Goal: Task Accomplishment & Management: Manage account settings

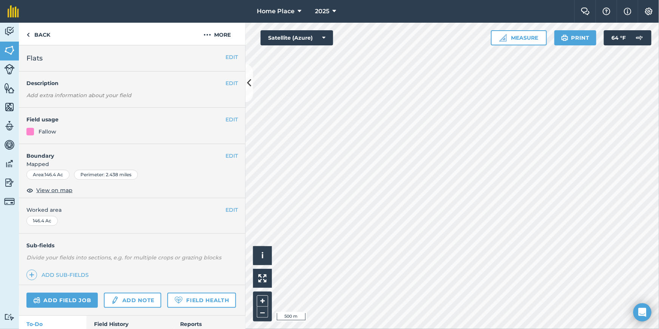
click at [649, 0] on div at bounding box center [329, 0] width 659 height 0
click at [334, 12] on icon at bounding box center [334, 11] width 4 height 9
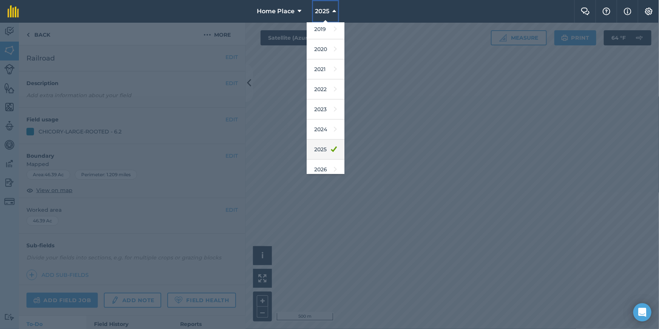
scroll to position [68, 0]
click at [325, 142] on link "2026" at bounding box center [326, 144] width 38 height 20
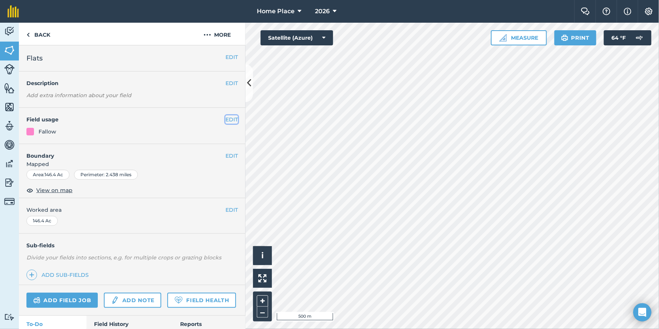
click at [228, 118] on button "EDIT" at bounding box center [231, 119] width 12 height 8
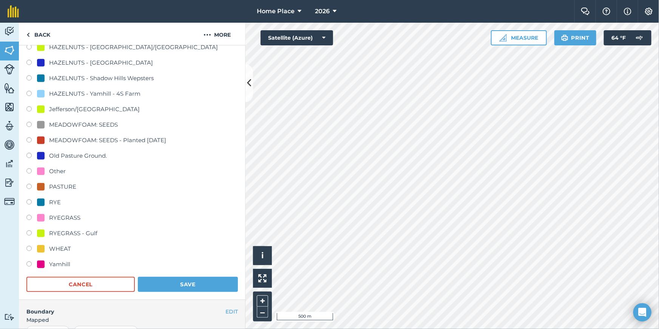
scroll to position [240, 0]
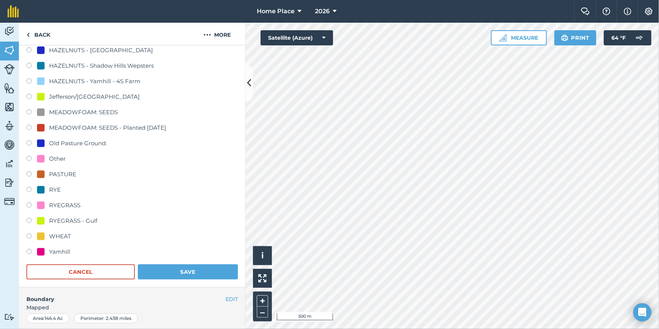
click at [59, 113] on div "MEADOWFOAM: SEEDS" at bounding box center [83, 112] width 69 height 9
radio input "true"
radio input "false"
click at [199, 272] on button "Save" at bounding box center [188, 271] width 100 height 15
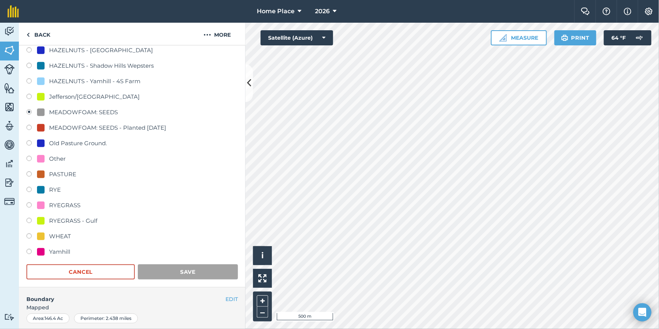
scroll to position [47, 0]
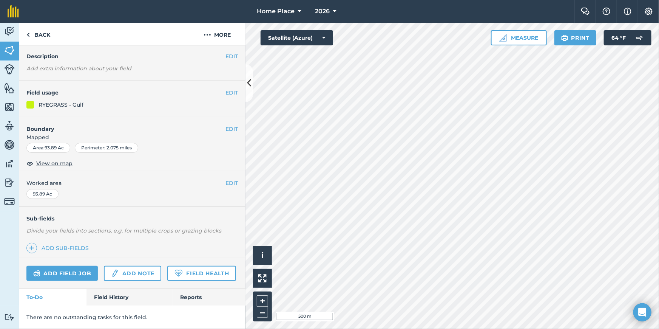
scroll to position [71, 0]
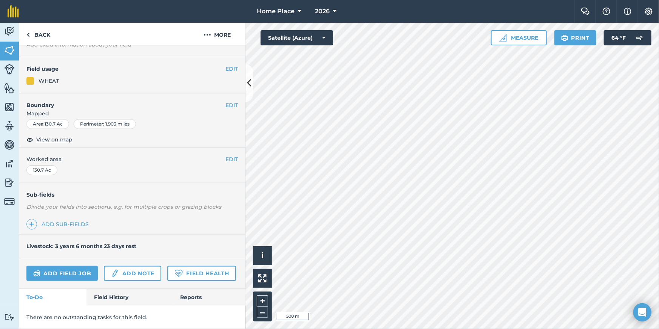
scroll to position [47, 0]
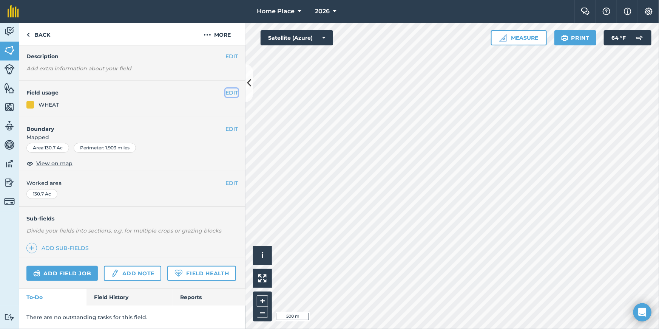
click at [227, 88] on button "EDIT" at bounding box center [231, 92] width 12 height 8
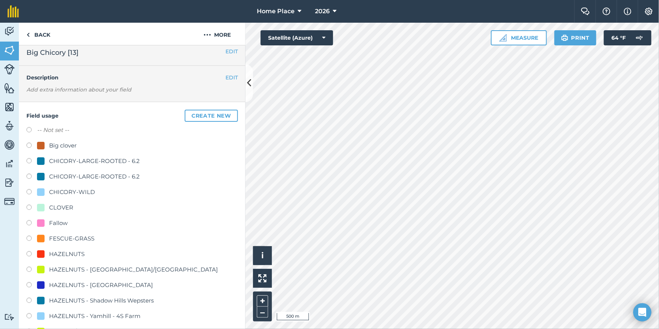
scroll to position [0, 0]
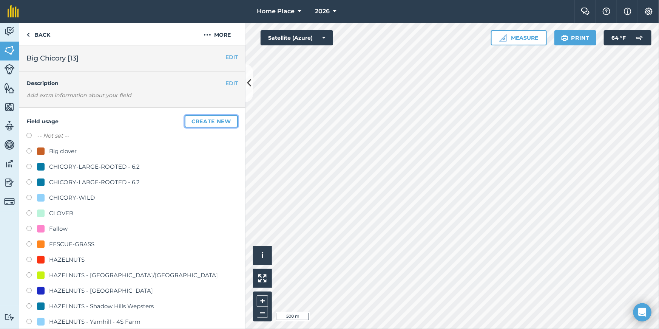
click at [212, 117] on button "Create new" at bounding box center [211, 121] width 53 height 12
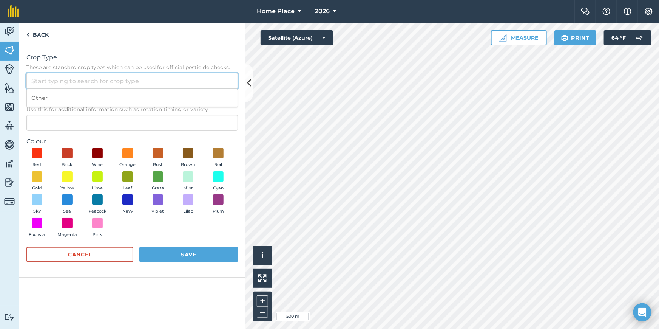
click at [83, 77] on input "Crop Type These are standard crop types which can be used for official pesticid…" at bounding box center [132, 81] width 212 height 16
type input "P"
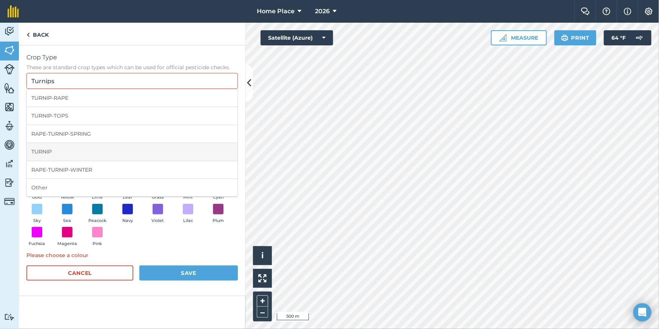
click at [67, 154] on li "TURNIP" at bounding box center [132, 152] width 211 height 18
type input "TURNIP"
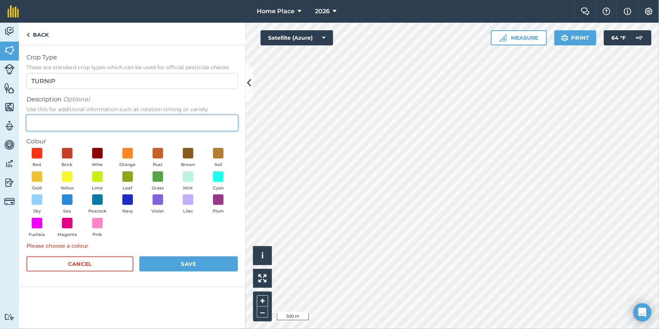
click at [77, 125] on input "Description Optional Use this for additional information such as rotation timin…" at bounding box center [132, 123] width 212 height 16
type input "p"
type input "Purple-Top"
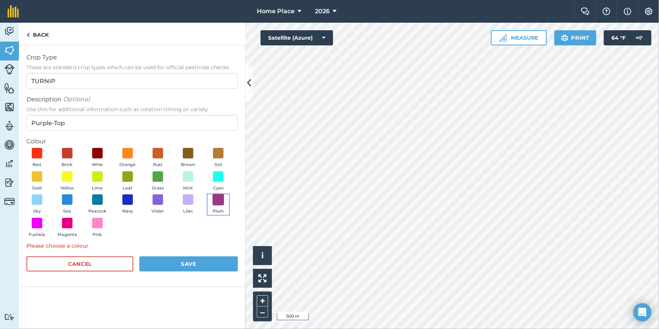
click at [222, 201] on span at bounding box center [219, 200] width 12 height 12
click at [167, 267] on button "Save" at bounding box center [188, 263] width 99 height 15
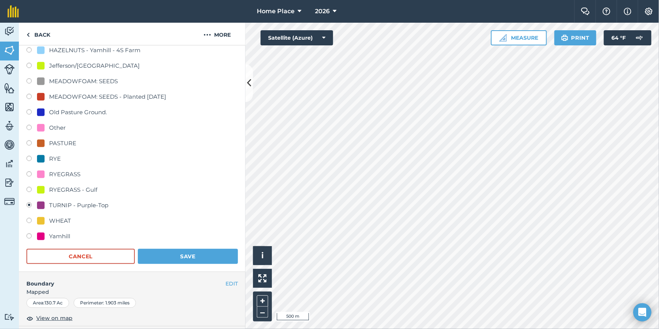
scroll to position [275, 0]
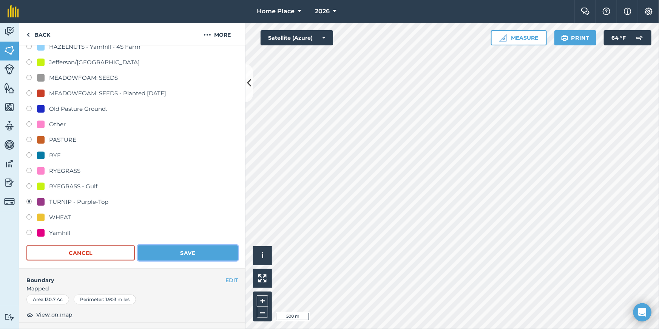
click at [193, 252] on button "Save" at bounding box center [188, 252] width 100 height 15
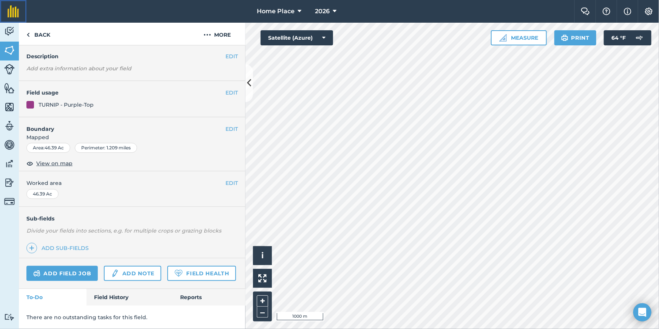
click at [15, 13] on img at bounding box center [13, 11] width 11 height 12
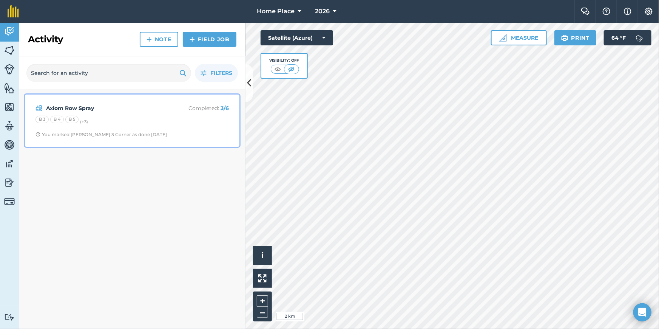
click at [204, 117] on div "B 3 B 4 B 5 (+ 3 )" at bounding box center [132, 121] width 193 height 10
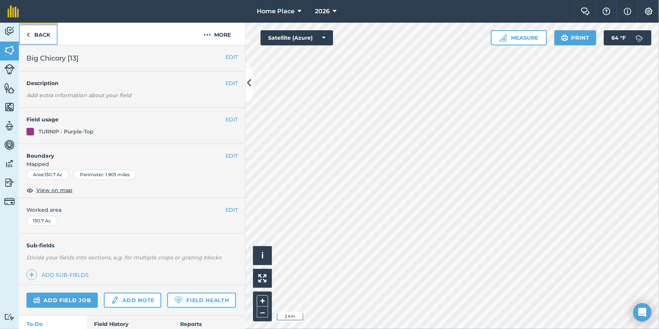
click at [46, 36] on link "Back" at bounding box center [38, 34] width 39 height 22
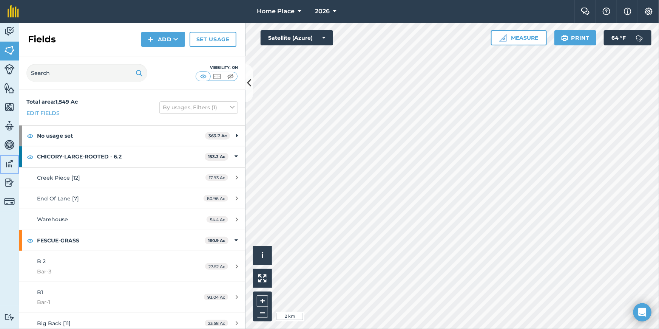
click at [13, 164] on img at bounding box center [9, 163] width 11 height 11
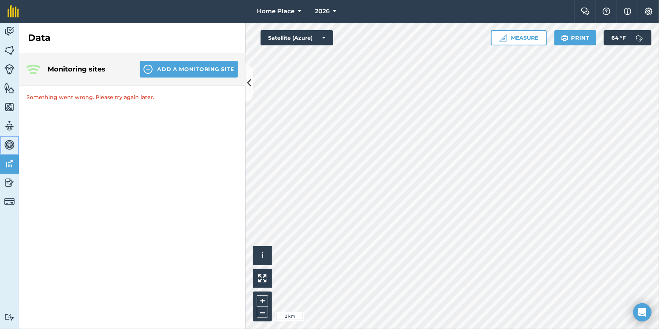
click at [9, 144] on img at bounding box center [9, 144] width 11 height 11
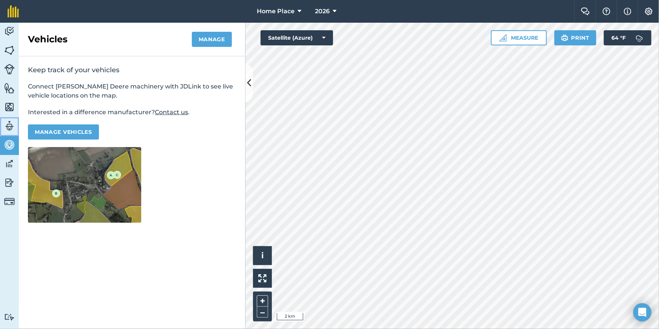
click at [8, 123] on img at bounding box center [9, 125] width 11 height 11
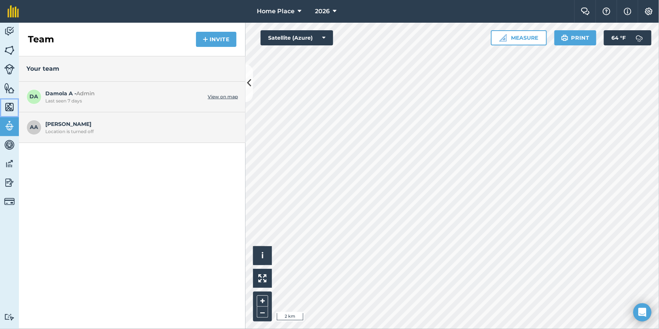
click at [9, 101] on img at bounding box center [9, 106] width 11 height 11
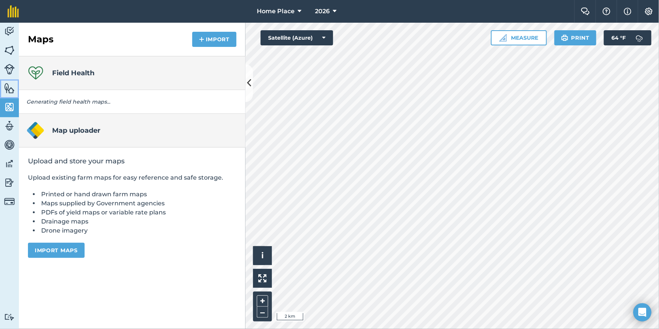
click at [12, 86] on img at bounding box center [9, 87] width 11 height 11
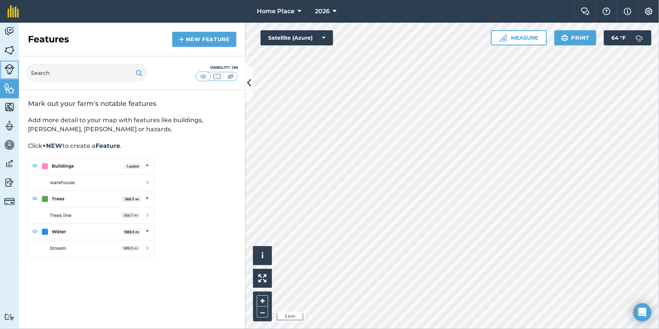
click at [8, 64] on img at bounding box center [9, 69] width 11 height 11
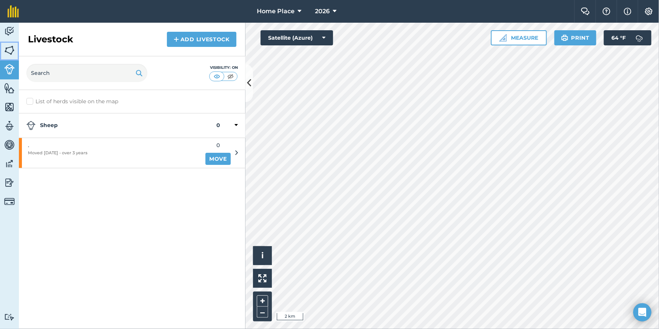
click at [8, 47] on img at bounding box center [9, 50] width 11 height 11
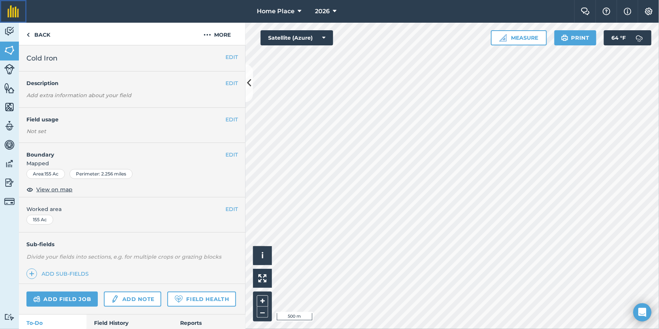
click at [9, 7] on img at bounding box center [13, 11] width 11 height 12
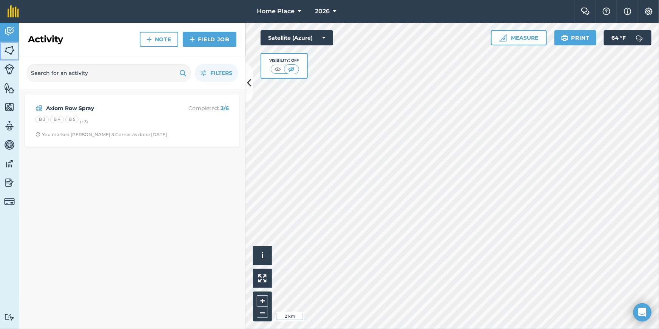
click at [12, 48] on img at bounding box center [9, 50] width 11 height 11
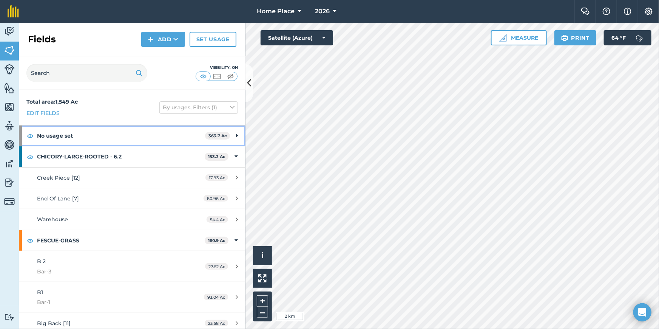
click at [233, 134] on div "No usage set 363.7 Ac" at bounding box center [132, 135] width 227 height 20
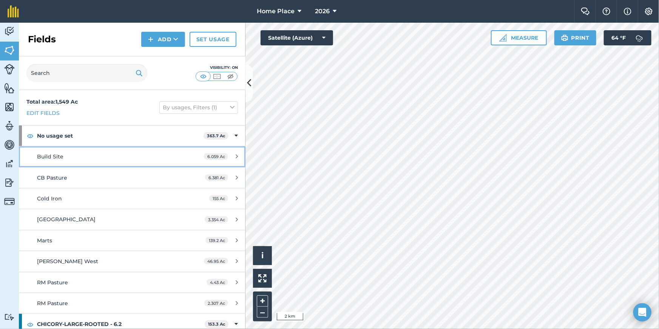
click at [231, 159] on div "6.059 Ac" at bounding box center [220, 156] width 49 height 6
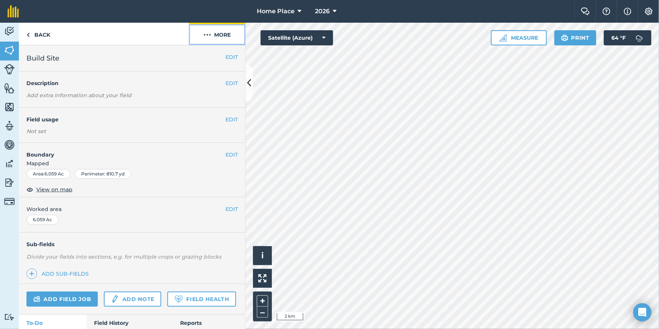
click at [211, 38] on button "More" at bounding box center [217, 34] width 57 height 22
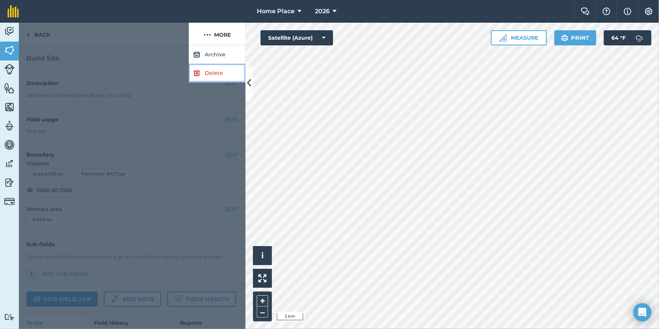
click at [215, 73] on link "Delete" at bounding box center [217, 73] width 57 height 19
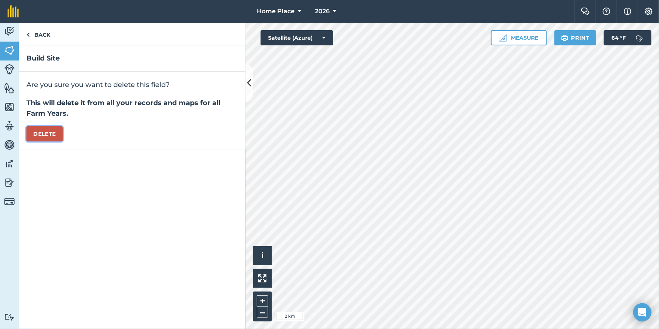
click at [44, 135] on button "Delete" at bounding box center [44, 133] width 36 height 15
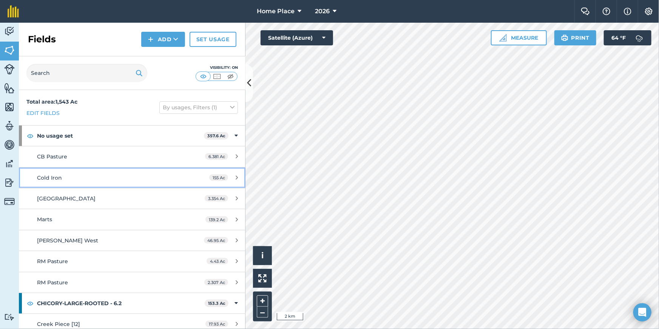
click at [236, 175] on icon at bounding box center [237, 178] width 2 height 6
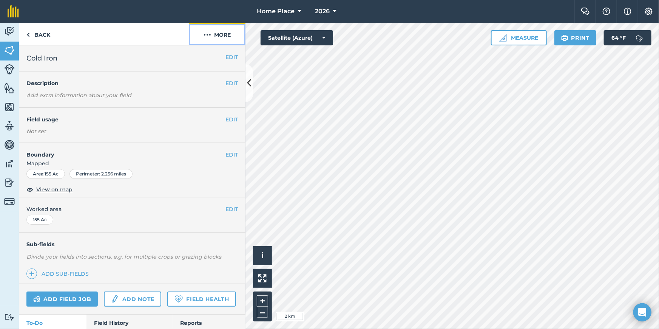
click at [217, 36] on button "More" at bounding box center [217, 34] width 57 height 22
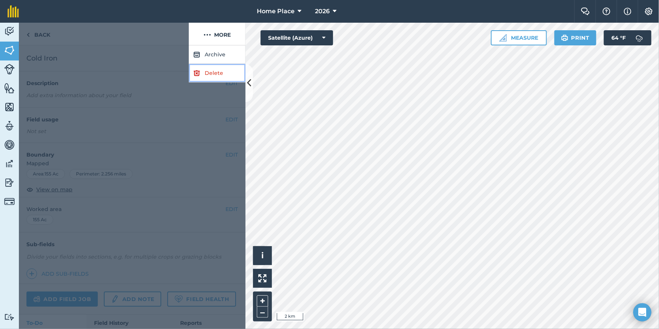
click at [215, 74] on link "Delete" at bounding box center [217, 73] width 57 height 19
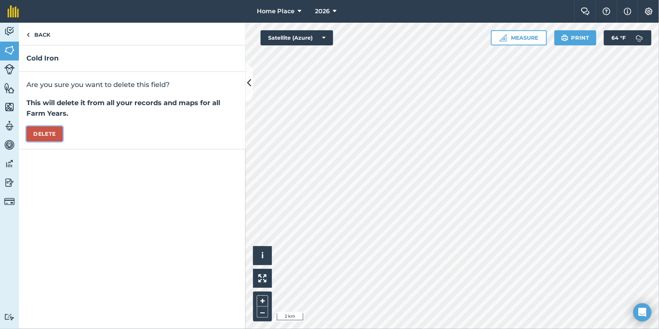
click at [39, 135] on button "Delete" at bounding box center [44, 133] width 36 height 15
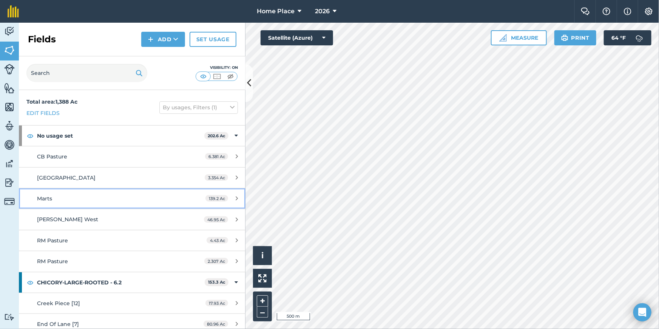
click at [236, 199] on icon at bounding box center [237, 198] width 2 height 6
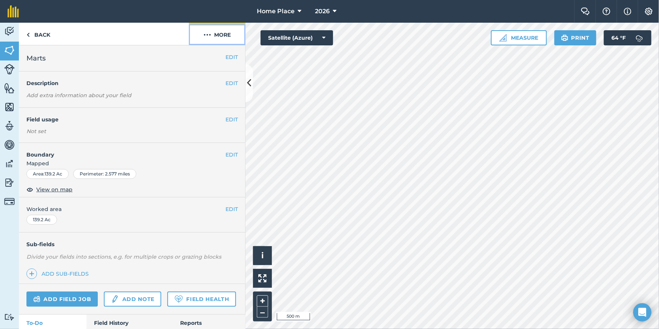
click at [224, 37] on button "More" at bounding box center [217, 34] width 57 height 22
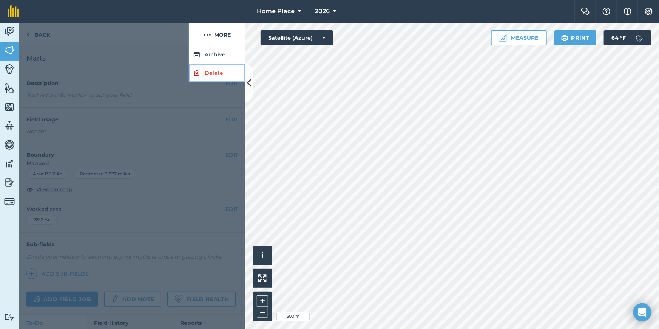
click at [219, 70] on link "Delete" at bounding box center [217, 73] width 57 height 19
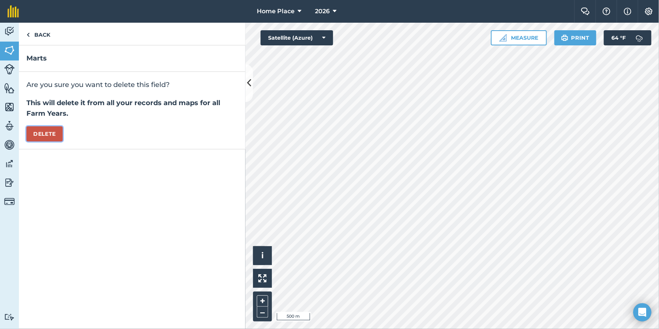
click at [43, 133] on button "Delete" at bounding box center [44, 133] width 36 height 15
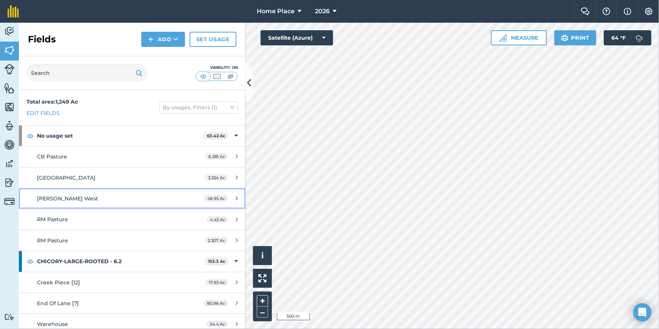
click at [223, 202] on link "[PERSON_NAME] West 46.95 Ac" at bounding box center [132, 198] width 227 height 20
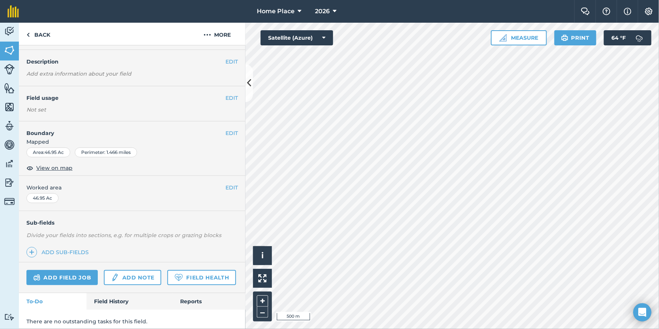
scroll to position [46, 0]
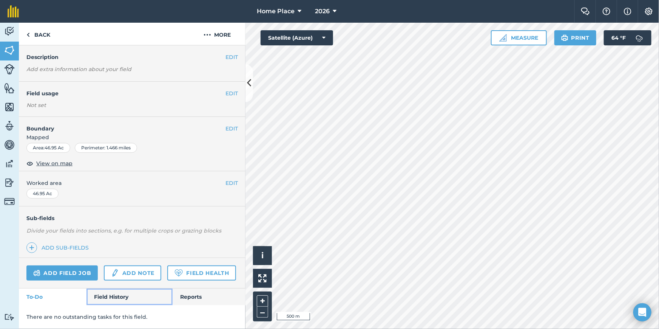
click at [126, 292] on link "Field History" at bounding box center [129, 296] width 86 height 17
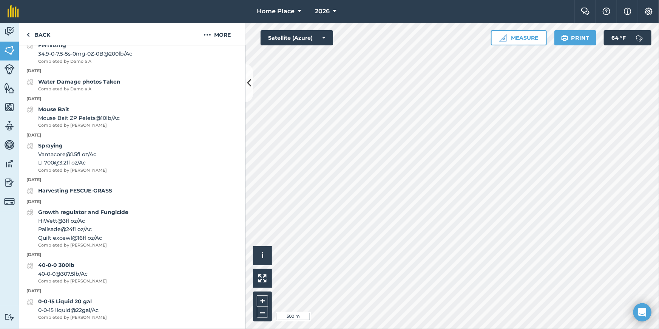
scroll to position [540, 0]
click at [232, 39] on button "More" at bounding box center [217, 34] width 57 height 22
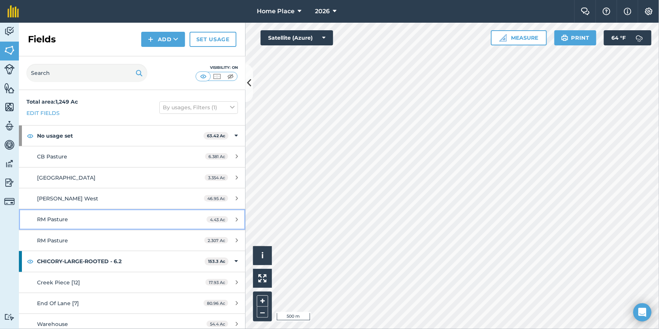
click at [236, 216] on icon at bounding box center [237, 219] width 2 height 6
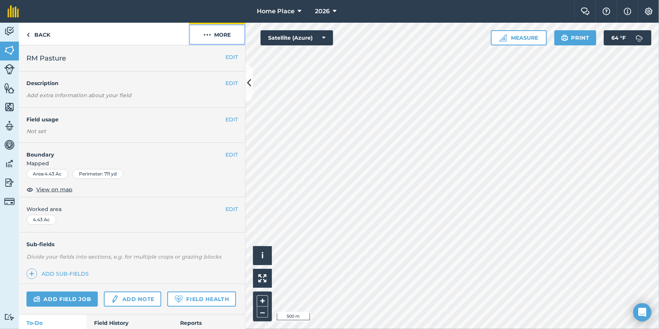
click at [221, 34] on button "More" at bounding box center [217, 34] width 57 height 22
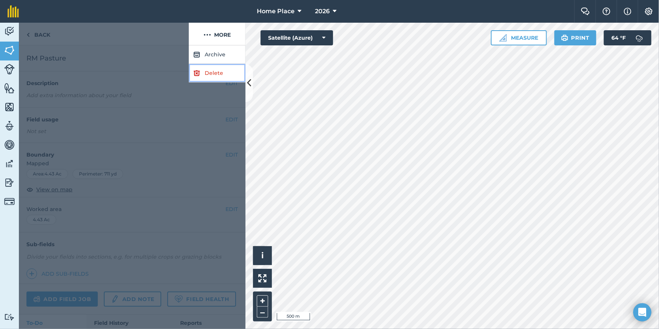
click at [206, 74] on link "Delete" at bounding box center [217, 73] width 57 height 19
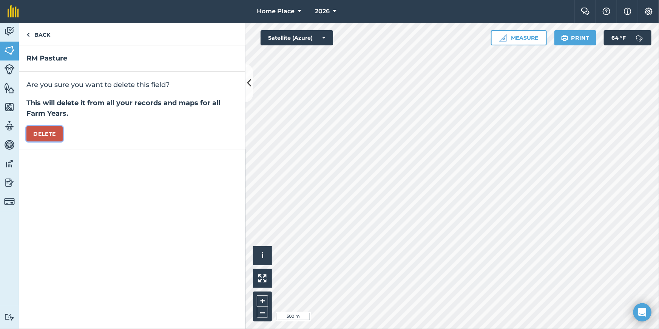
click at [31, 135] on button "Delete" at bounding box center [44, 133] width 36 height 15
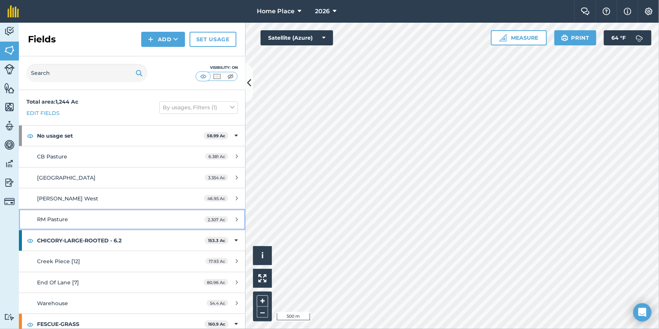
click at [234, 217] on div "2.307 Ac" at bounding box center [221, 219] width 49 height 6
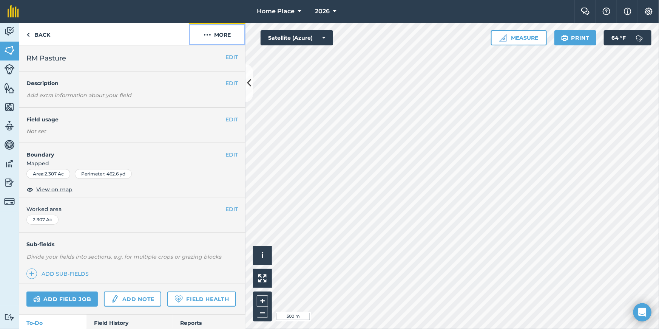
click at [209, 36] on img at bounding box center [208, 34] width 8 height 9
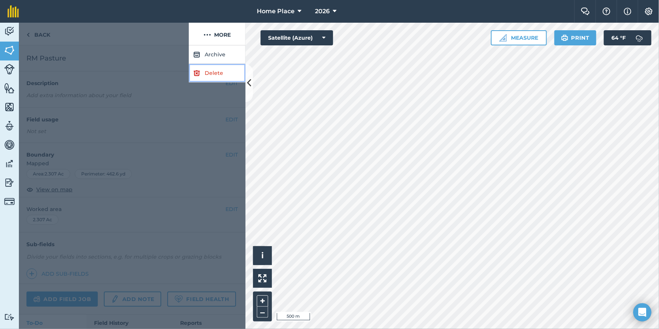
click at [210, 76] on link "Delete" at bounding box center [217, 73] width 57 height 19
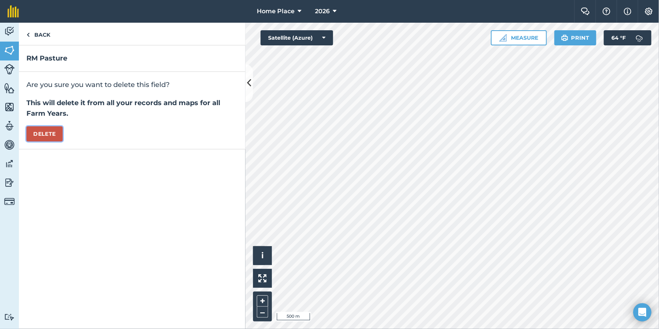
click at [53, 139] on button "Delete" at bounding box center [44, 133] width 36 height 15
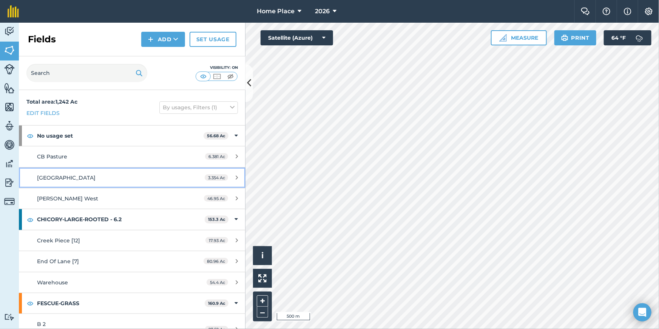
click at [222, 176] on span "3.354 Ac" at bounding box center [216, 177] width 23 height 6
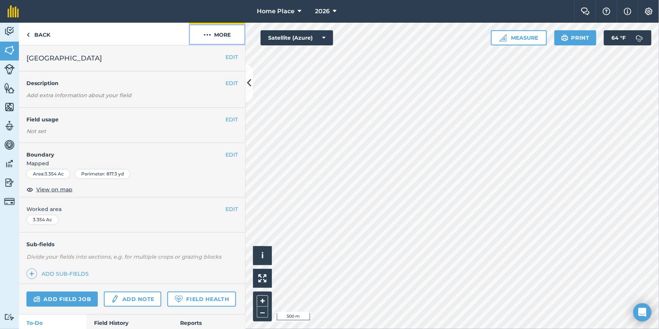
click at [199, 32] on button "More" at bounding box center [217, 34] width 57 height 22
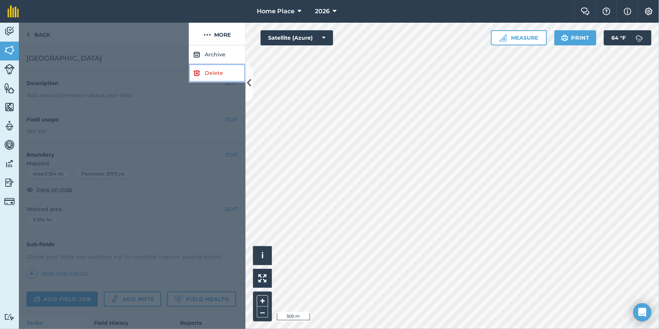
click at [198, 73] on img at bounding box center [196, 72] width 7 height 9
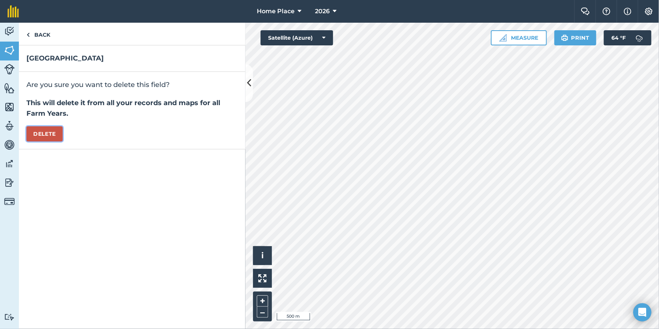
click at [57, 136] on button "Delete" at bounding box center [44, 133] width 36 height 15
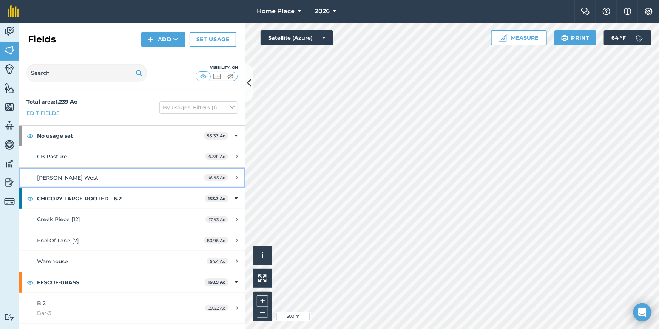
click at [230, 180] on div "46.95 Ac" at bounding box center [220, 178] width 49 height 6
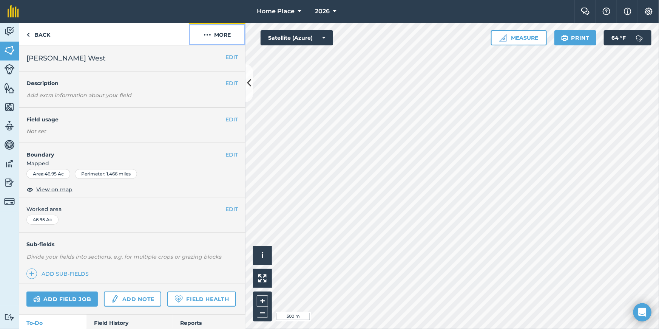
click at [223, 36] on button "More" at bounding box center [217, 34] width 57 height 22
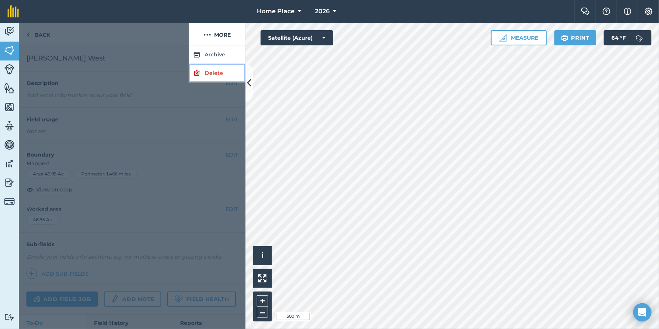
click at [216, 72] on link "Delete" at bounding box center [217, 73] width 57 height 19
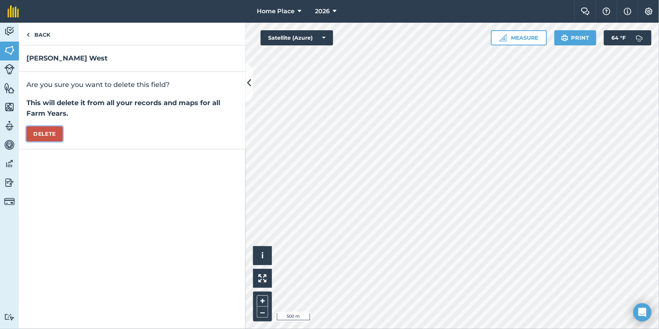
click at [28, 137] on button "Delete" at bounding box center [44, 133] width 36 height 15
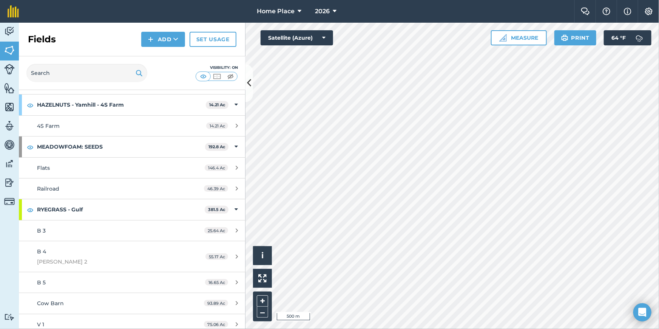
scroll to position [480, 0]
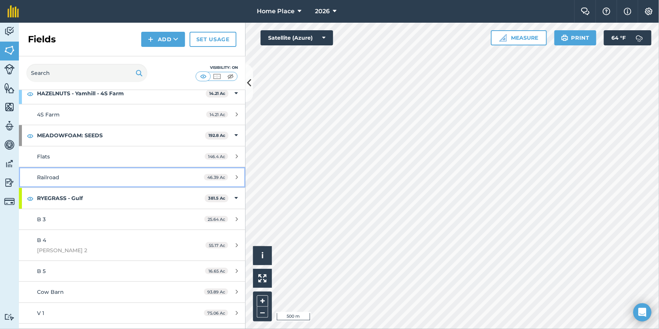
click at [236, 178] on icon at bounding box center [237, 177] width 2 height 6
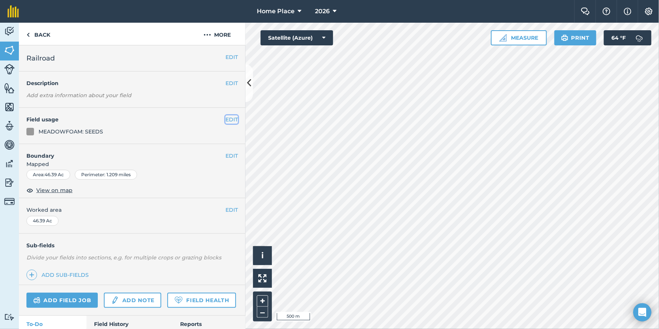
click at [231, 117] on button "EDIT" at bounding box center [231, 119] width 12 height 8
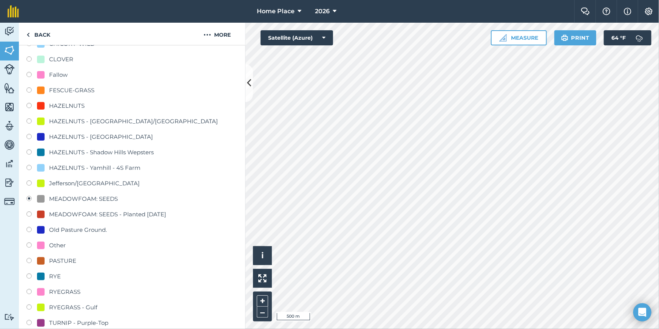
scroll to position [171, 0]
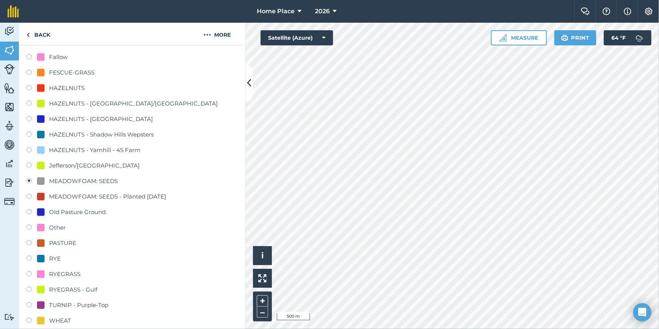
click at [32, 288] on label at bounding box center [31, 290] width 11 height 8
radio input "true"
radio input "false"
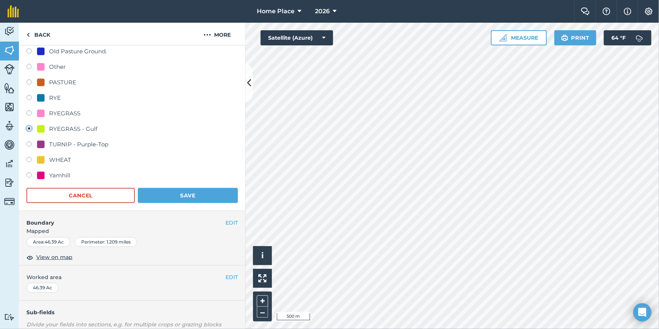
scroll to position [343, 0]
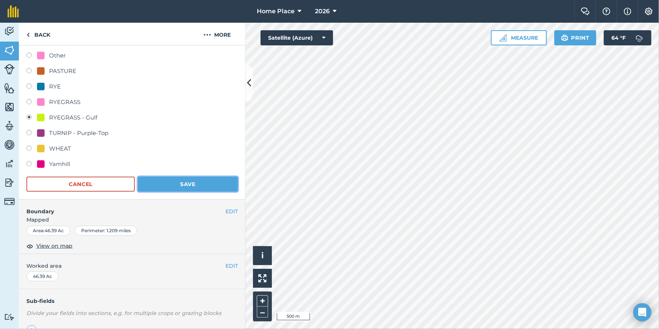
click at [170, 185] on button "Save" at bounding box center [188, 183] width 100 height 15
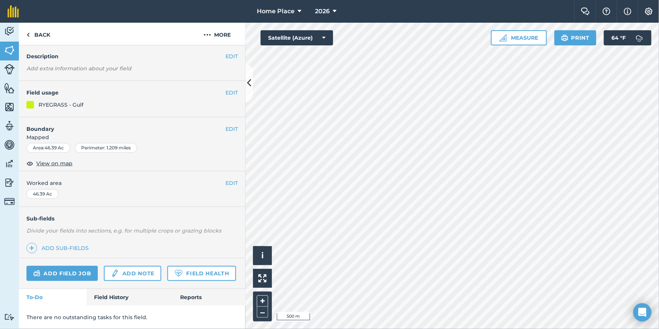
scroll to position [47, 0]
click at [43, 33] on link "Back" at bounding box center [38, 34] width 39 height 22
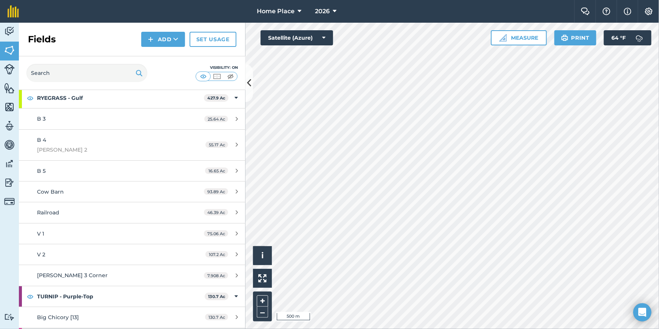
scroll to position [559, 0]
click at [11, 186] on img at bounding box center [9, 182] width 11 height 11
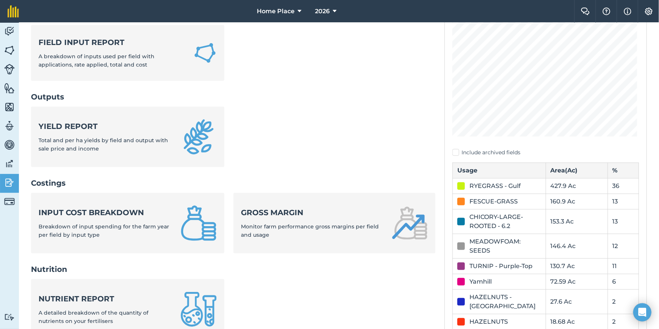
scroll to position [129, 0]
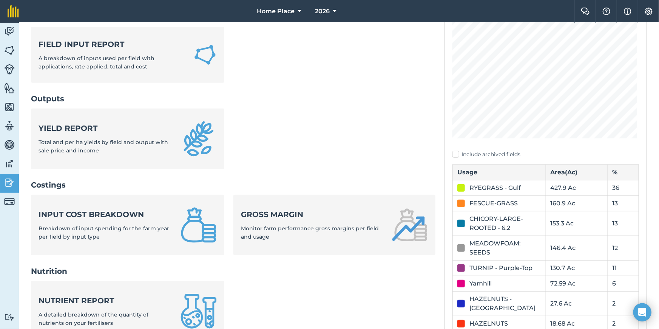
click at [453, 153] on label "Include archived fields" at bounding box center [546, 154] width 187 height 8
click at [453, 279] on input "Include archived fields" at bounding box center [455, 281] width 5 height 5
click at [453, 153] on label "Include archived fields" at bounding box center [546, 154] width 187 height 8
click at [453, 279] on input "Include archived fields" at bounding box center [455, 281] width 5 height 5
checkbox input "false"
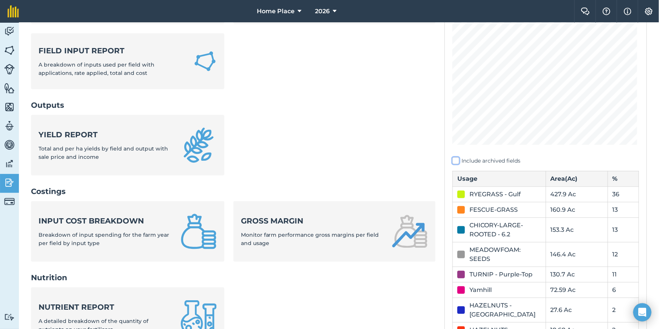
scroll to position [94, 0]
